Goal: Task Accomplishment & Management: Manage account settings

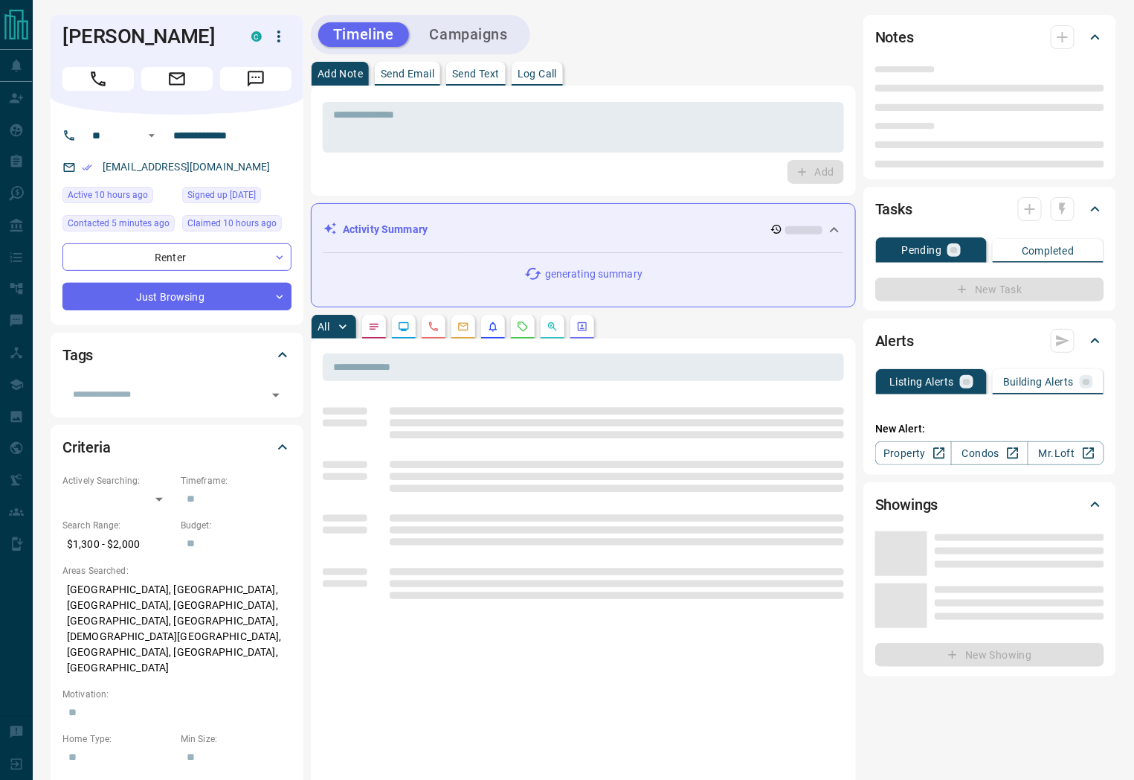
type input "**"
type input "**********"
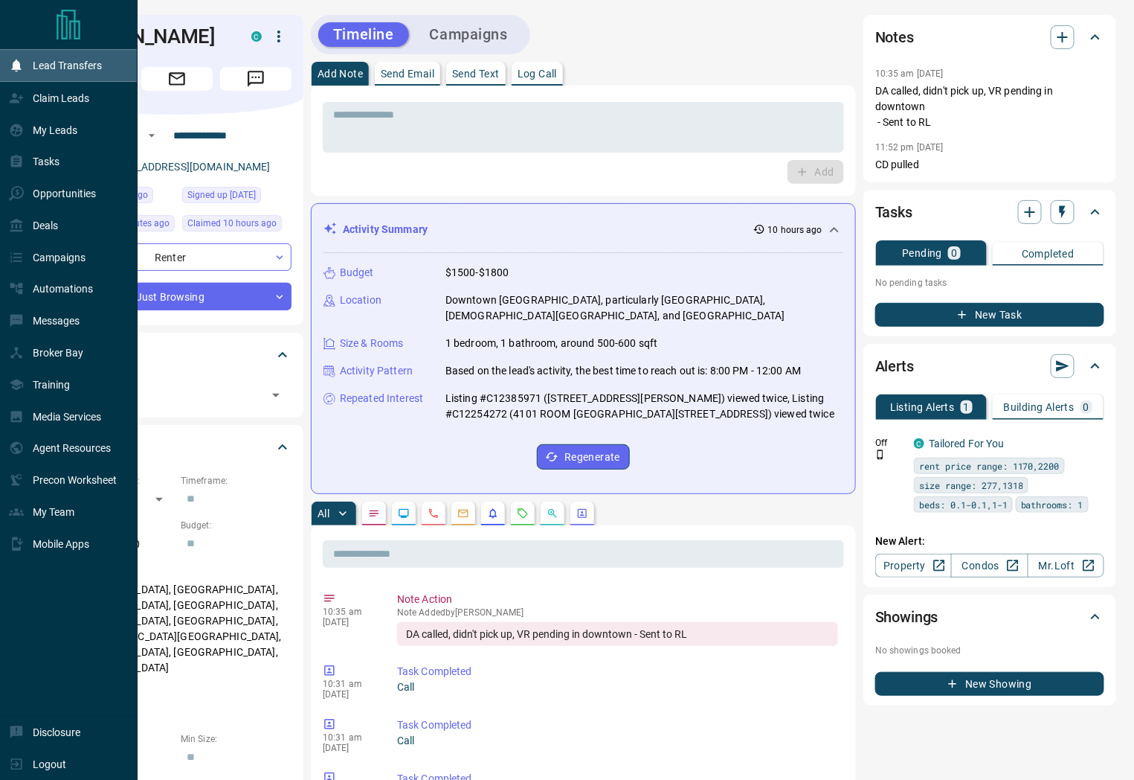
click at [69, 72] on div "Lead Transfers" at bounding box center [55, 66] width 93 height 25
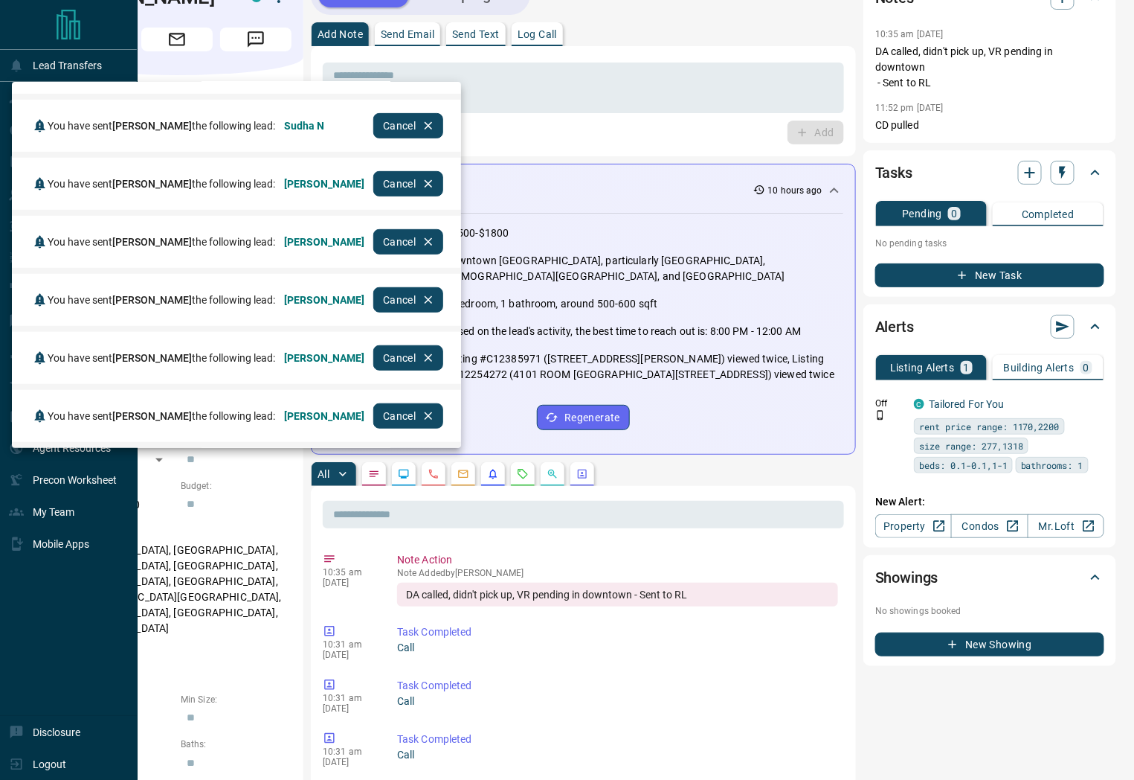
scroll to position [83, 0]
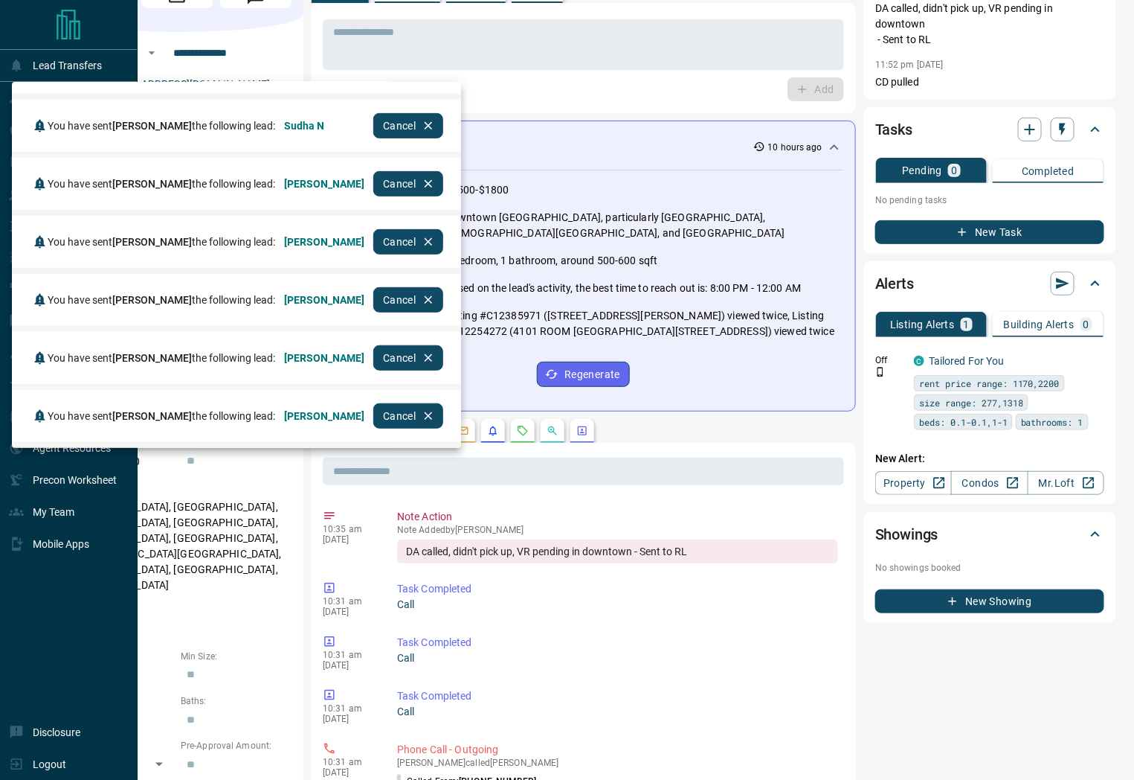
drag, startPoint x: 420, startPoint y: 412, endPoint x: 373, endPoint y: 417, distance: 46.3
click at [418, 413] on button "Cancel" at bounding box center [408, 415] width 70 height 25
click at [610, 70] on div at bounding box center [567, 390] width 1134 height 780
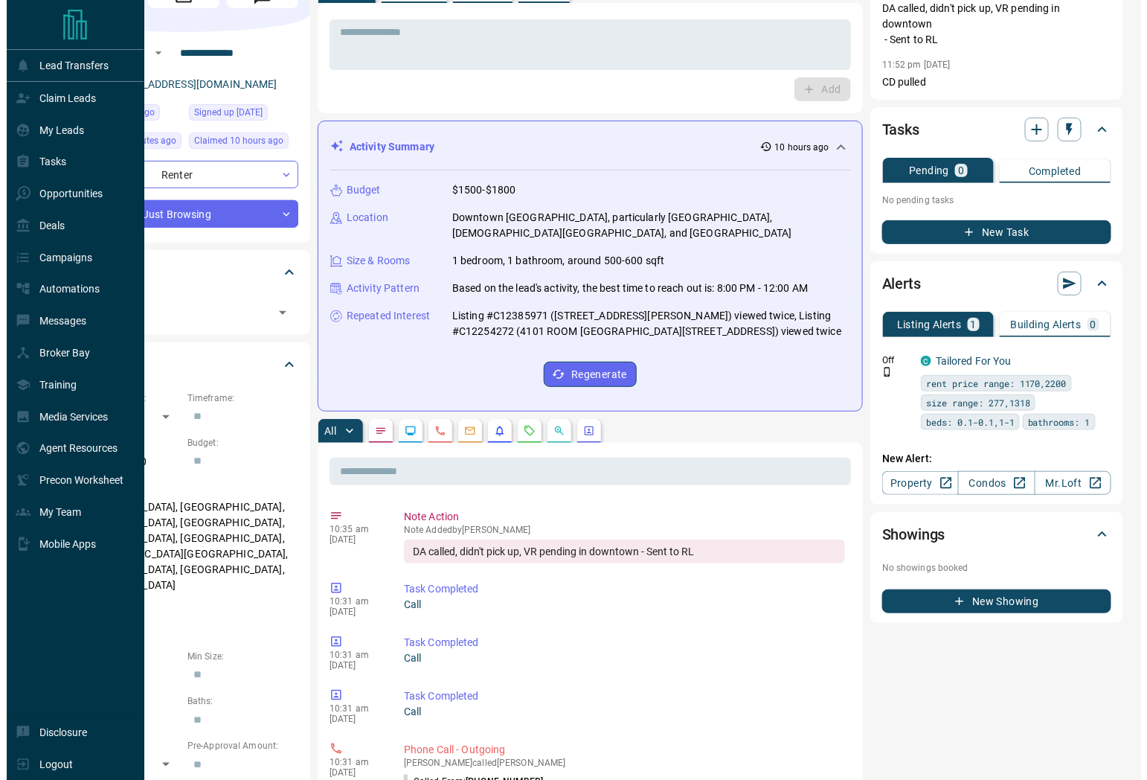
scroll to position [0, 0]
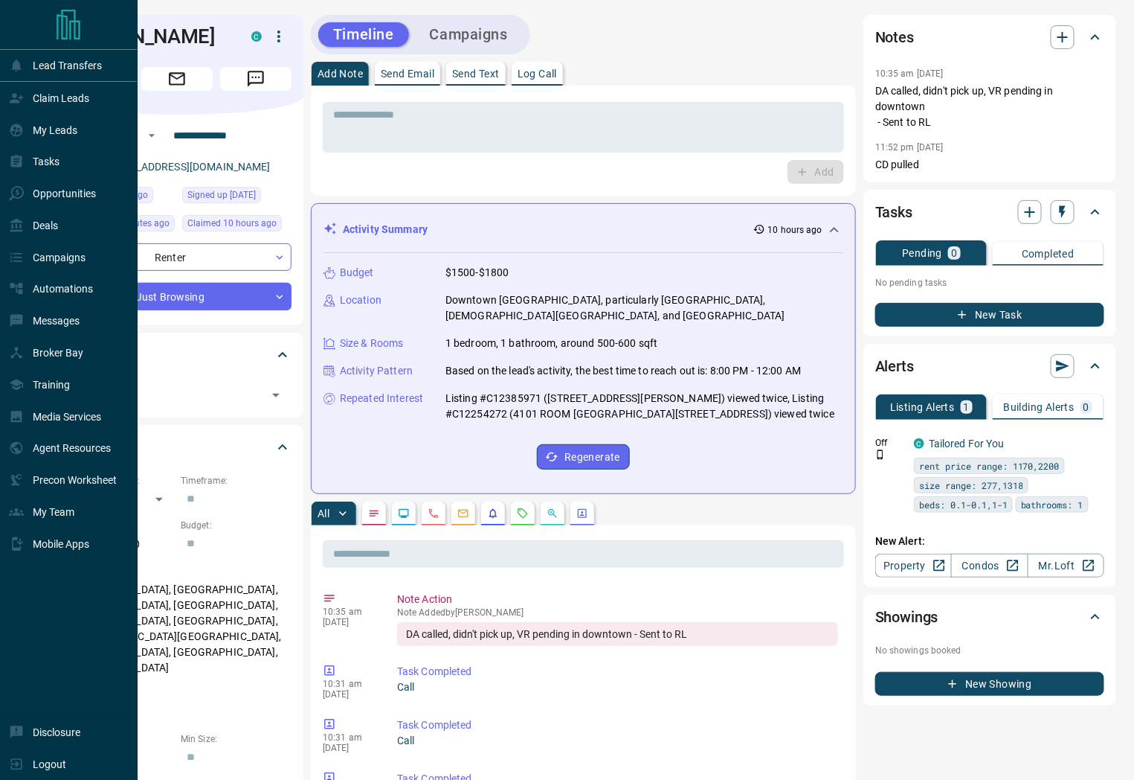
click at [275, 31] on icon "button" at bounding box center [279, 37] width 18 height 18
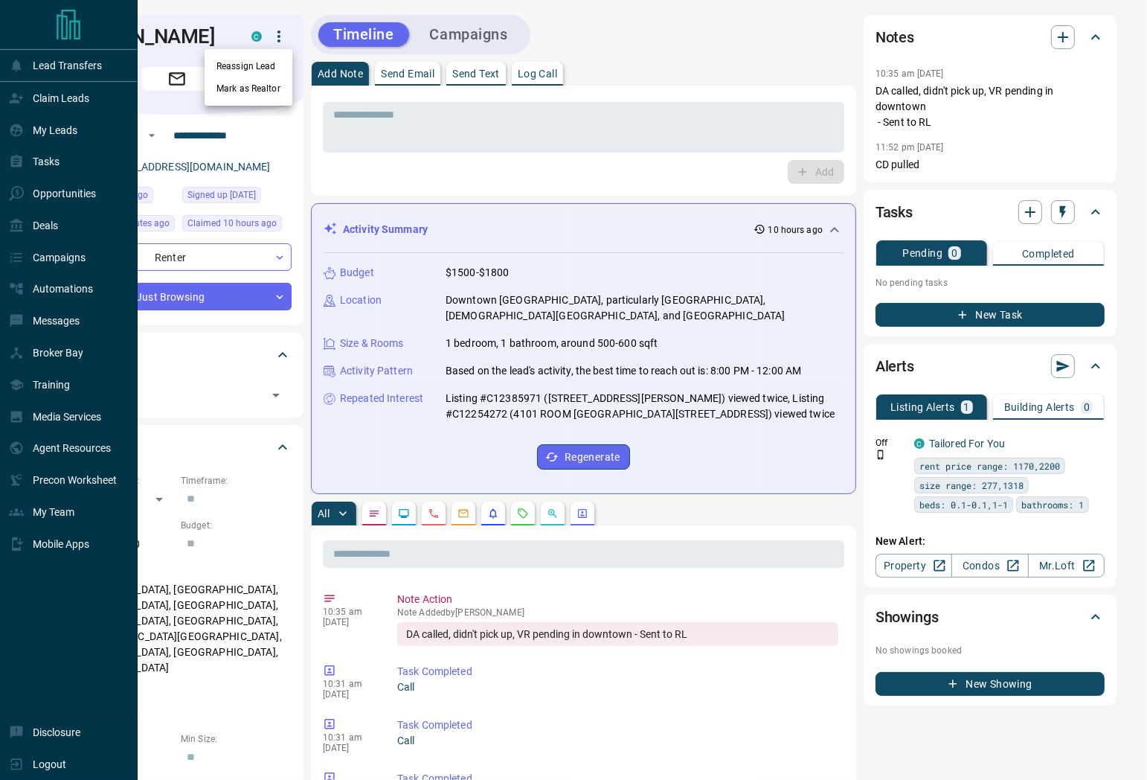
click at [257, 61] on li "Reassign Lead" at bounding box center [249, 66] width 88 height 22
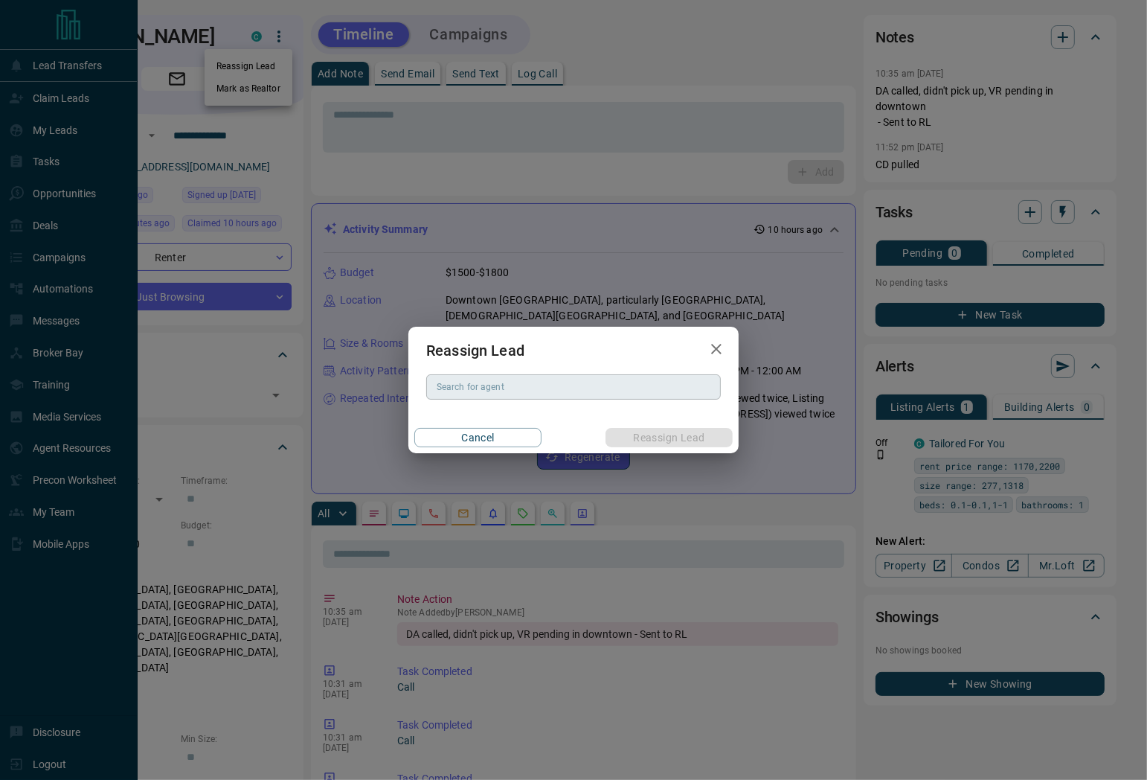
click at [508, 393] on input "Search for agent" at bounding box center [572, 387] width 283 height 16
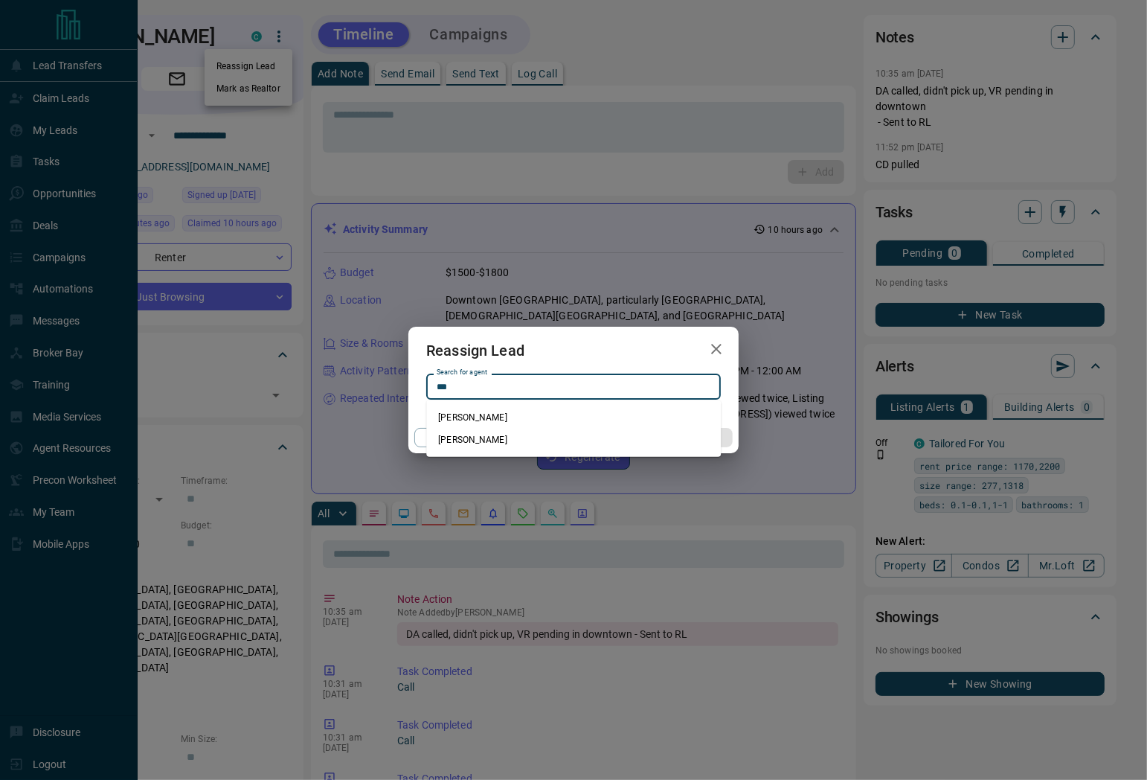
click at [491, 415] on li "[PERSON_NAME]" at bounding box center [573, 417] width 295 height 22
type input "**********"
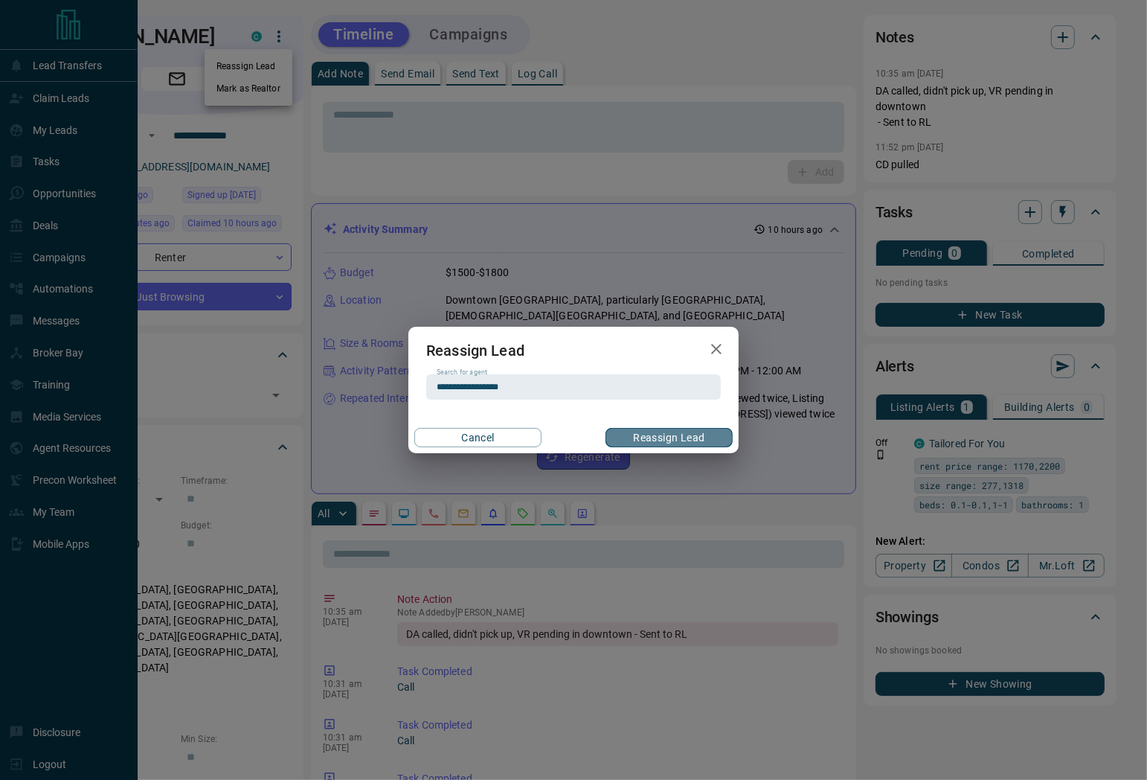
click at [630, 434] on button "Reassign Lead" at bounding box center [669, 437] width 127 height 19
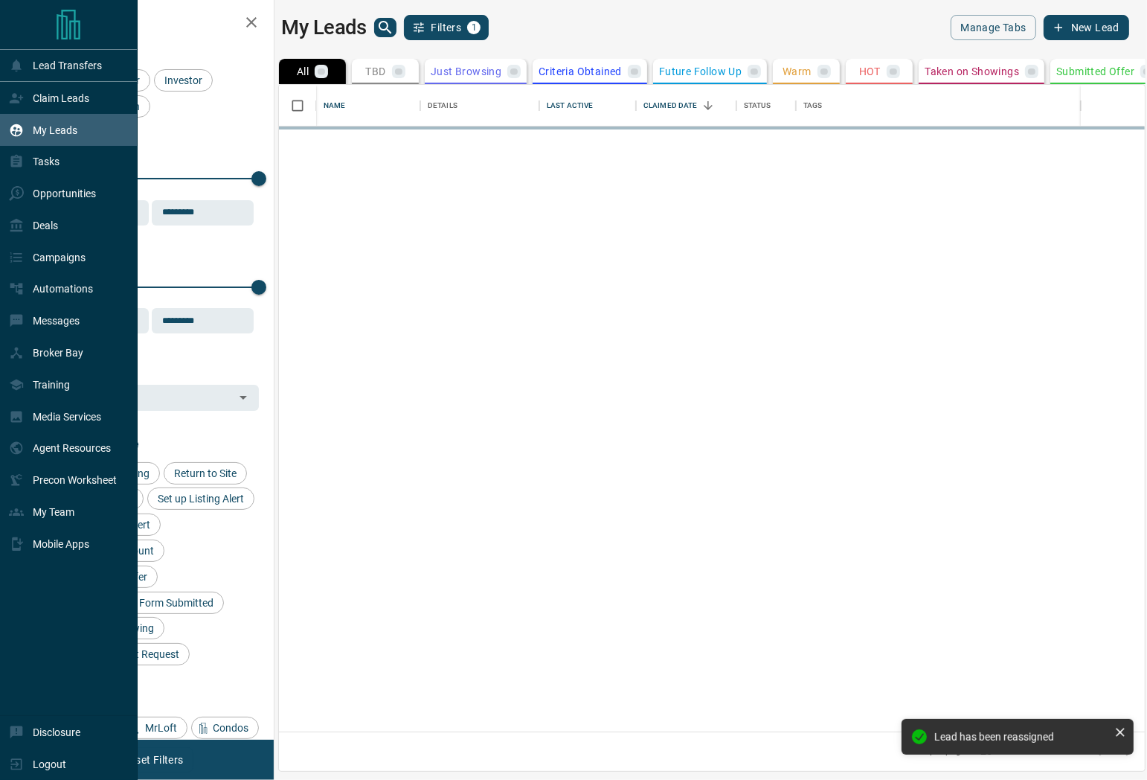
scroll to position [634, 852]
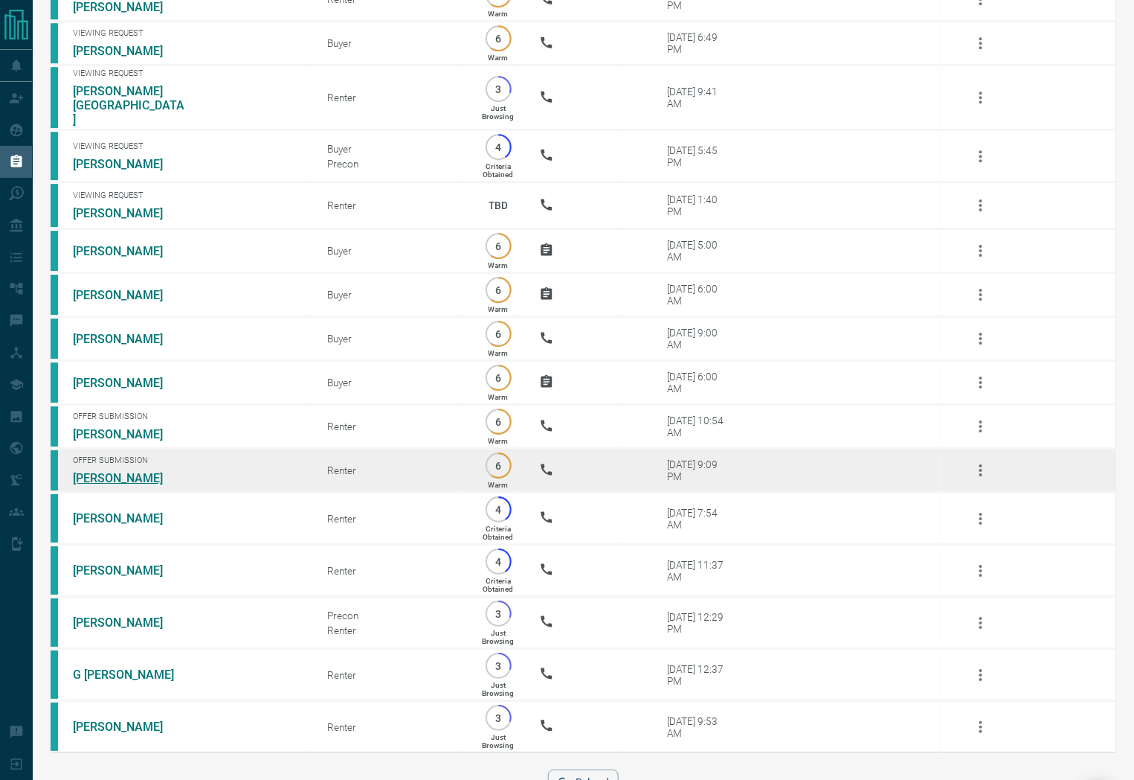
scroll to position [1661, 0]
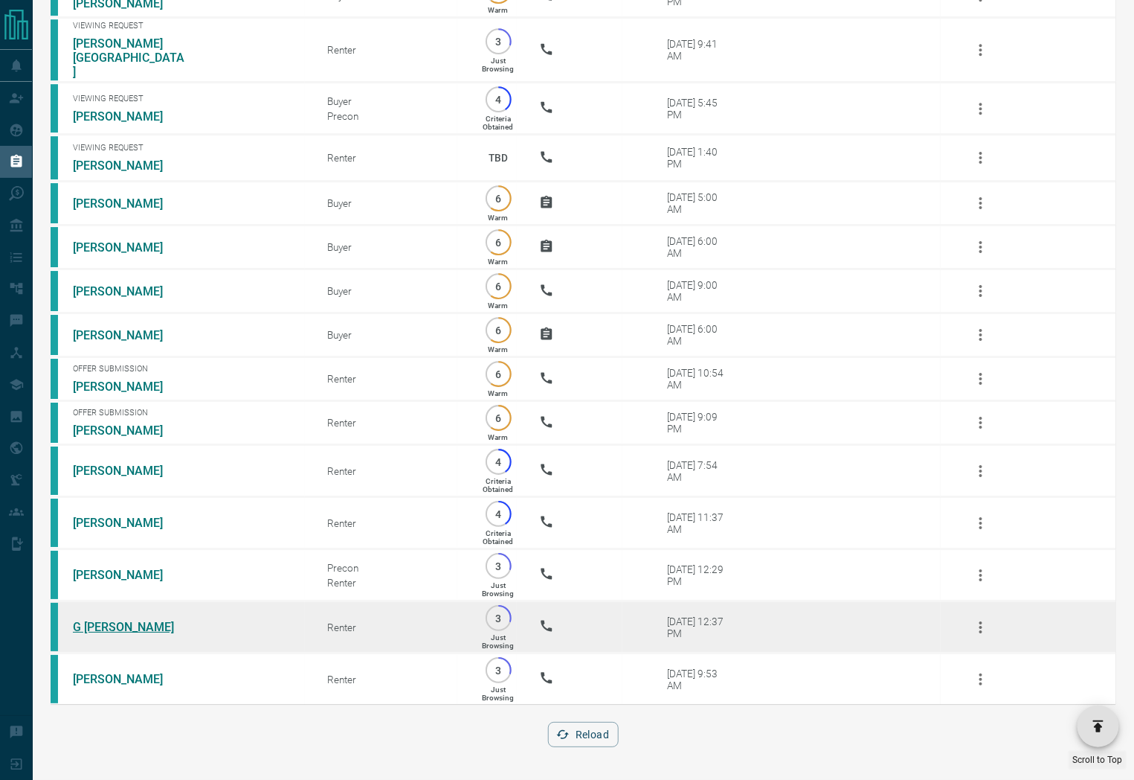
drag, startPoint x: 117, startPoint y: 626, endPoint x: 121, endPoint y: 657, distance: 30.7
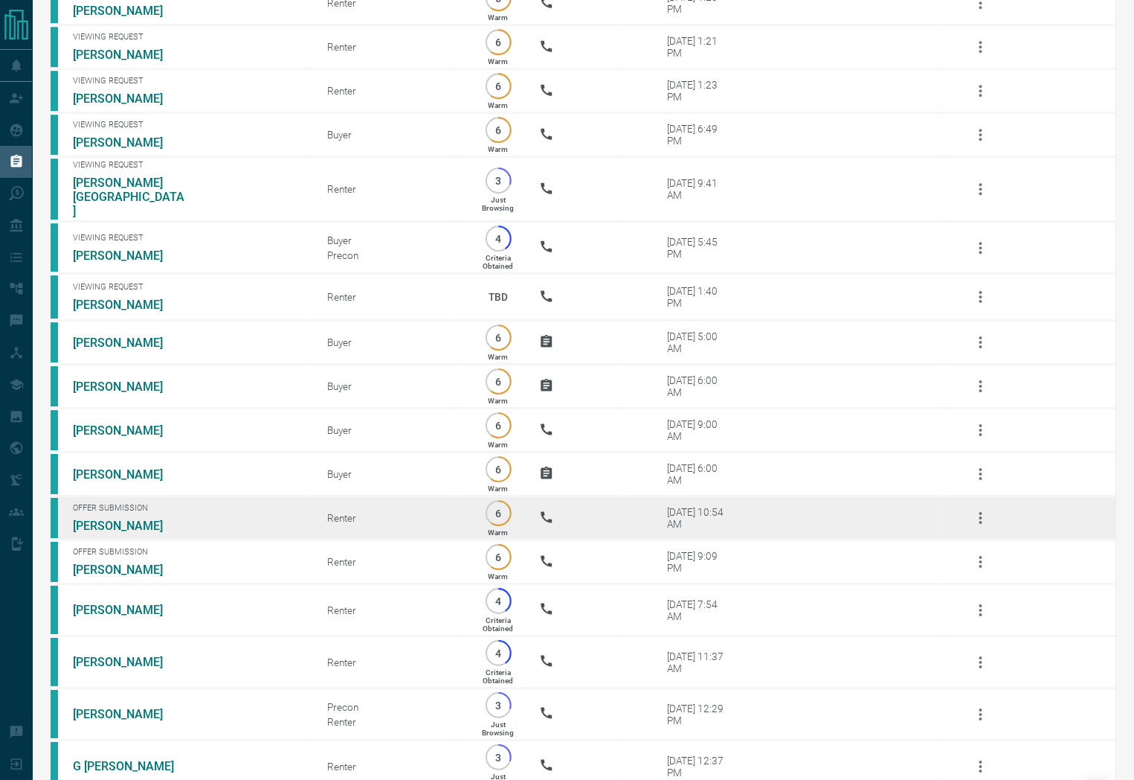
scroll to position [1496, 0]
